Goal: Obtain resource: Obtain resource

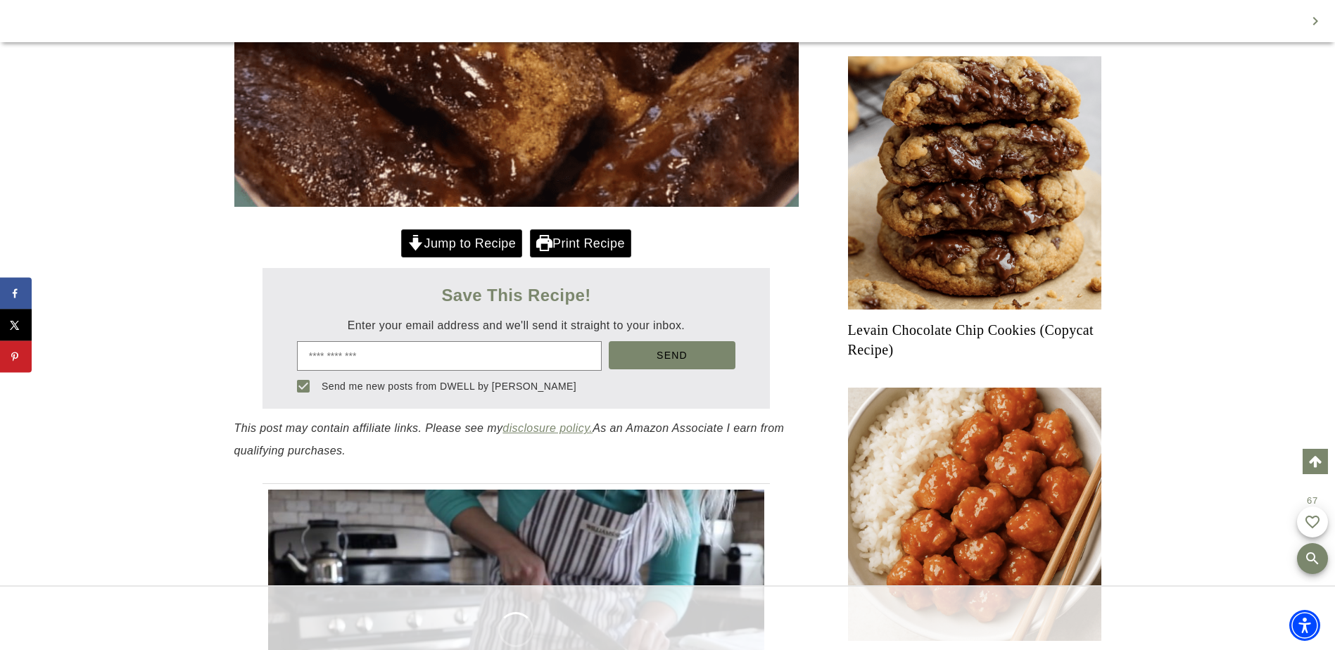
scroll to position [625, 0]
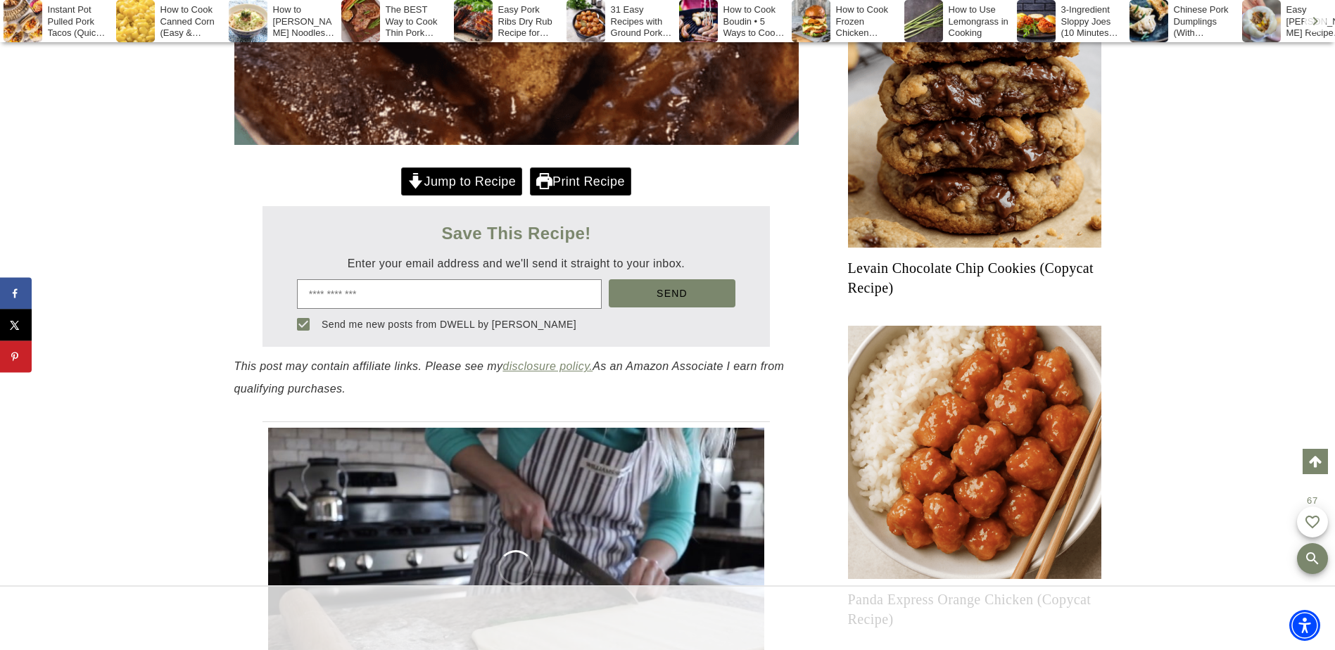
click at [454, 295] on div at bounding box center [667, 325] width 1335 height 650
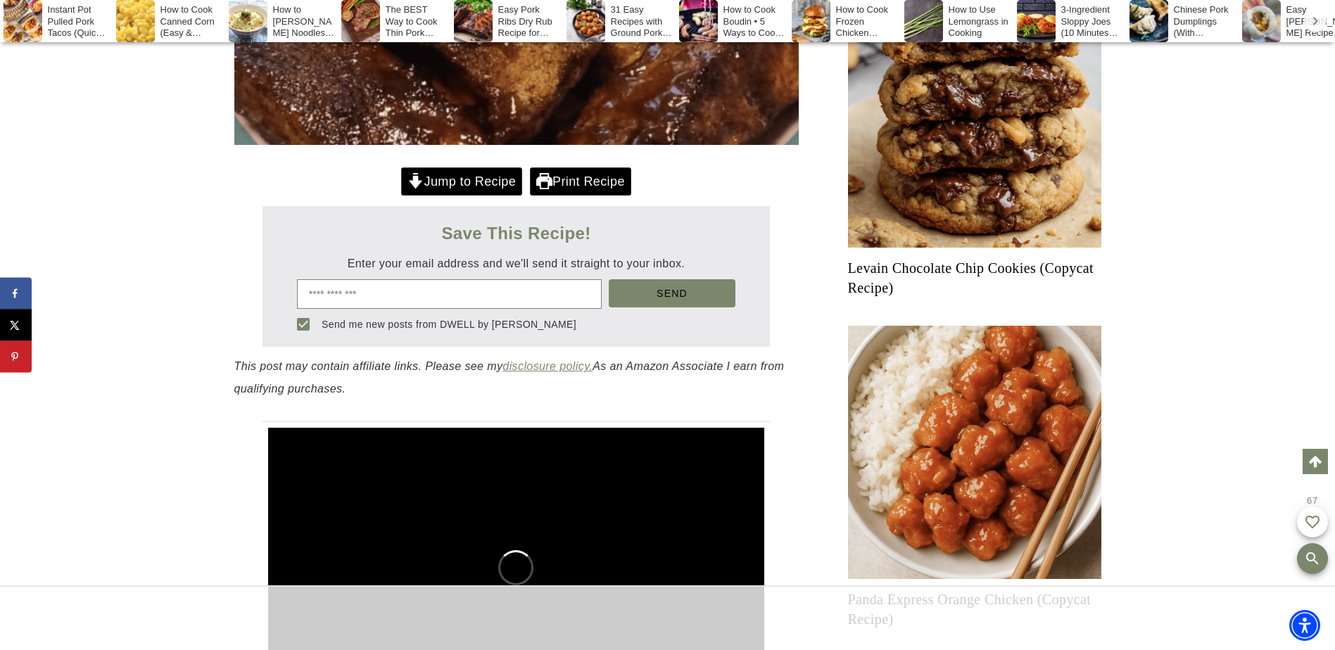
click at [424, 296] on input "email" at bounding box center [449, 294] width 305 height 30
click at [664, 308] on soso-button "Send" at bounding box center [672, 294] width 127 height 30
click at [427, 288] on input "email" at bounding box center [449, 294] width 305 height 30
type input "**********"
click at [633, 292] on button "Send" at bounding box center [672, 293] width 127 height 28
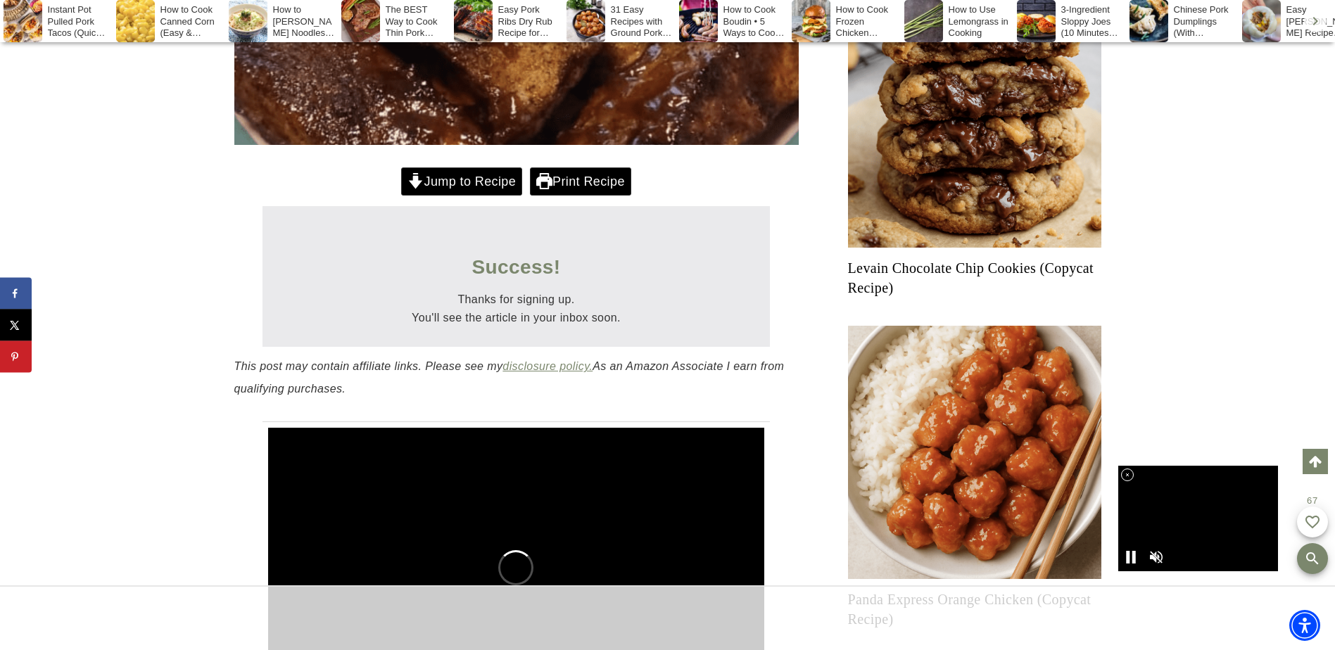
click at [468, 183] on link "Jump to Recipe" at bounding box center [461, 182] width 121 height 29
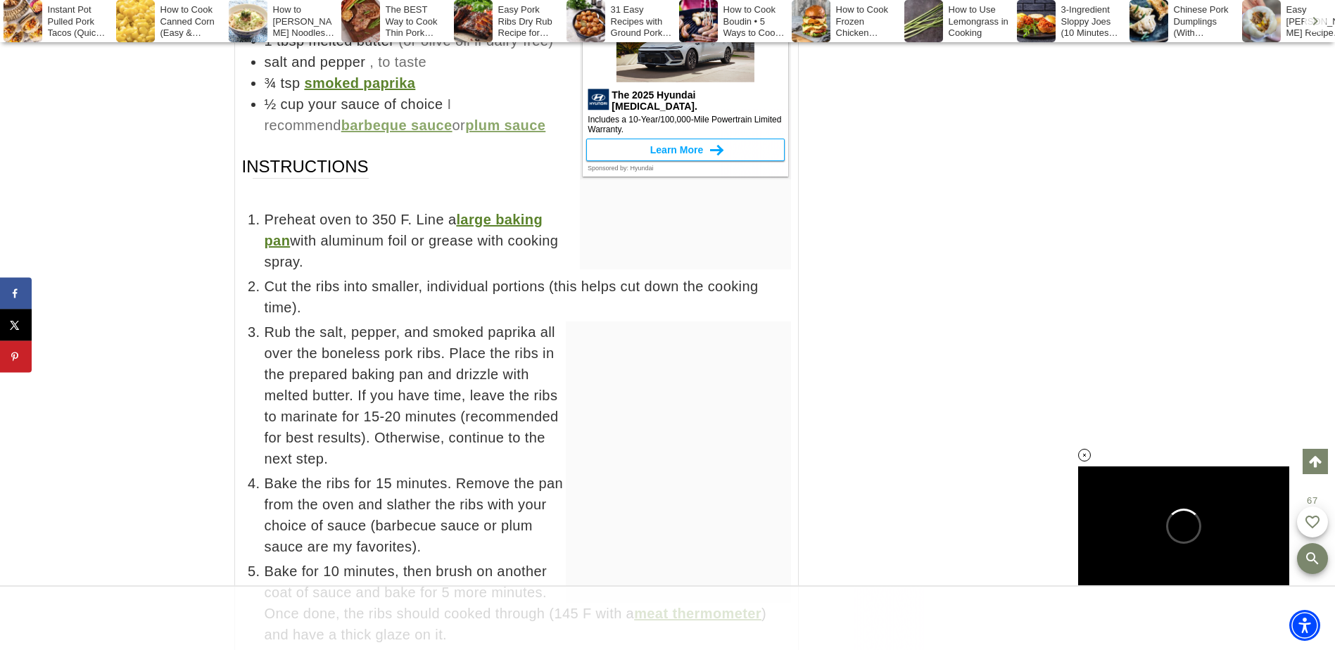
scroll to position [8289, 0]
